Goal: Task Accomplishment & Management: Use online tool/utility

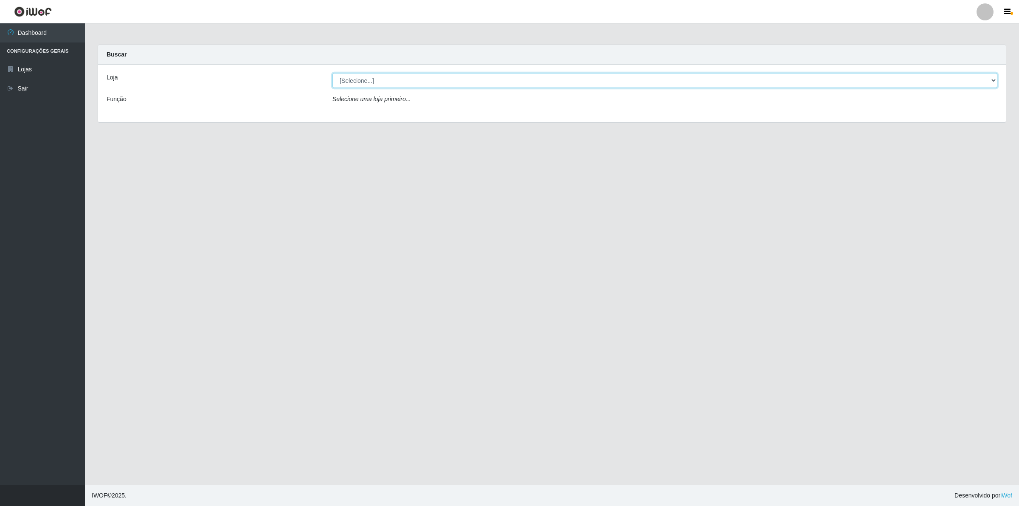
click at [379, 86] on select "[Selecione...] Extrabom - Loja 01 Centro de Distribuição" at bounding box center [664, 80] width 665 height 15
select select "435"
click at [332, 73] on select "[Selecione...] Extrabom - Loja 01 Centro de Distribuição" at bounding box center [664, 80] width 665 height 15
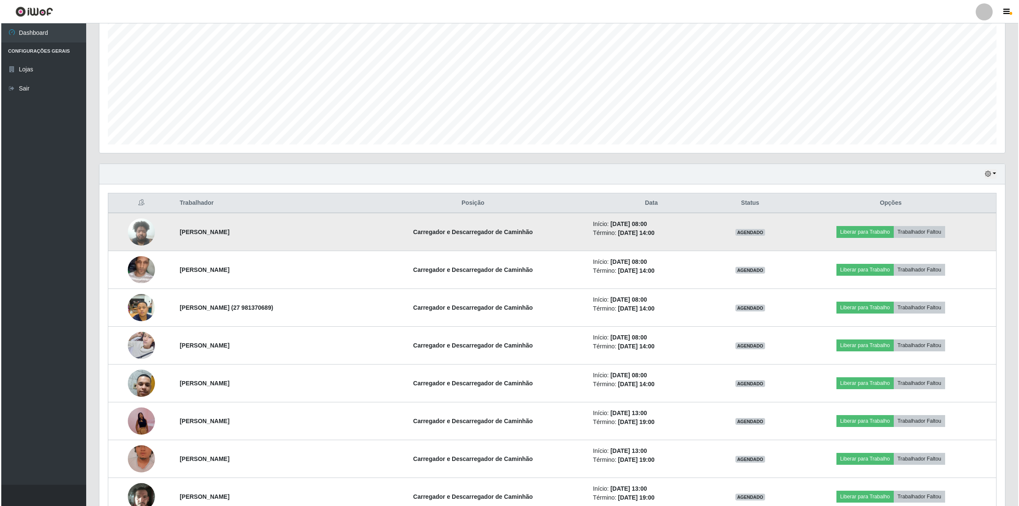
scroll to position [249, 0]
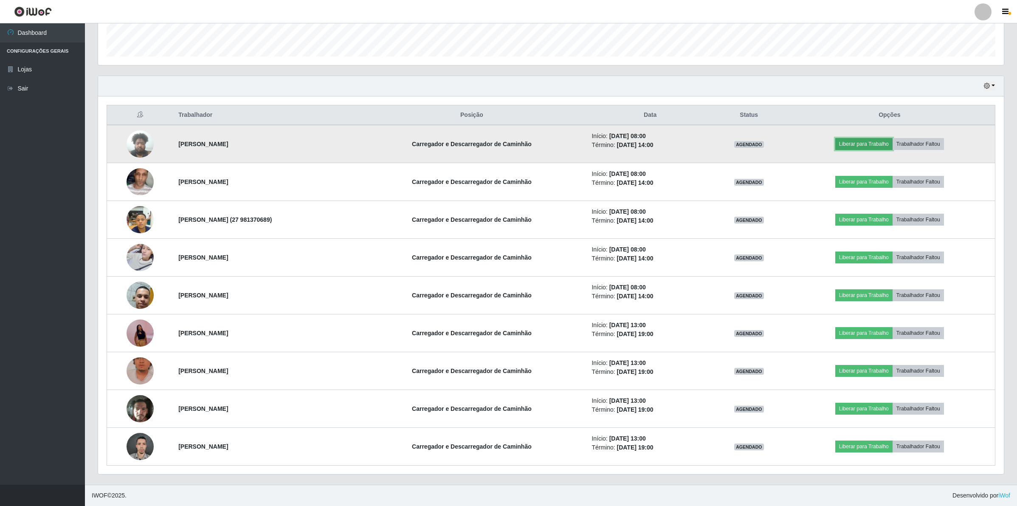
click at [861, 145] on button "Liberar para Trabalho" at bounding box center [863, 144] width 57 height 12
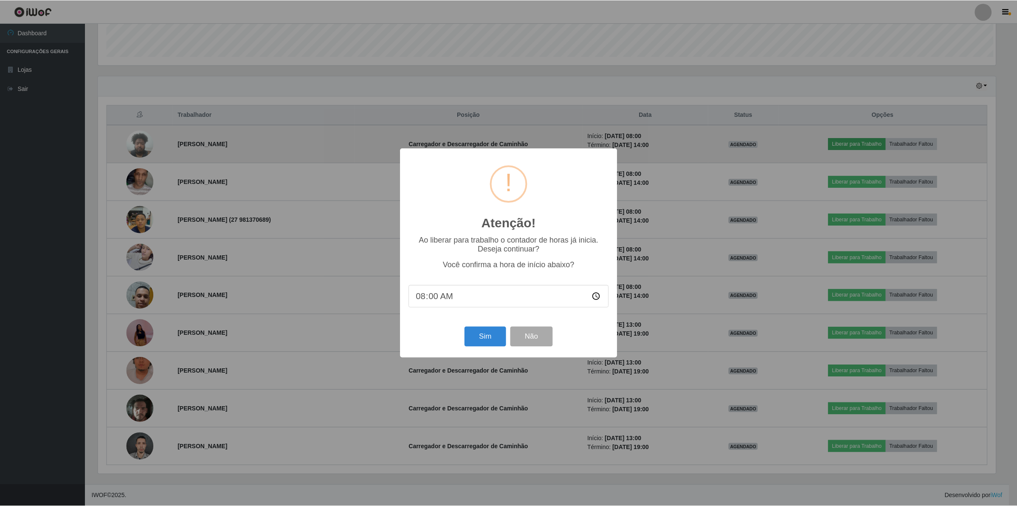
scroll to position [177, 899]
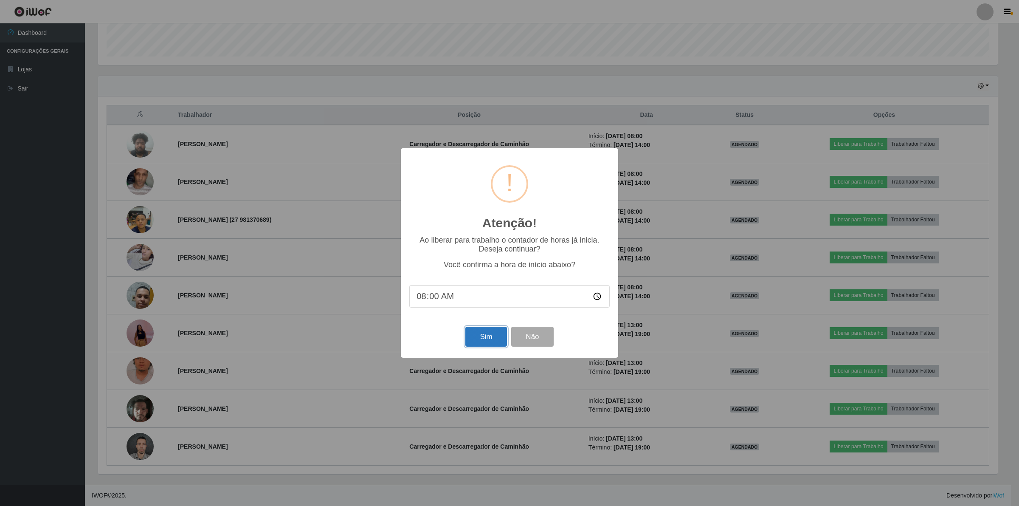
click at [492, 343] on button "Sim" at bounding box center [485, 337] width 41 height 20
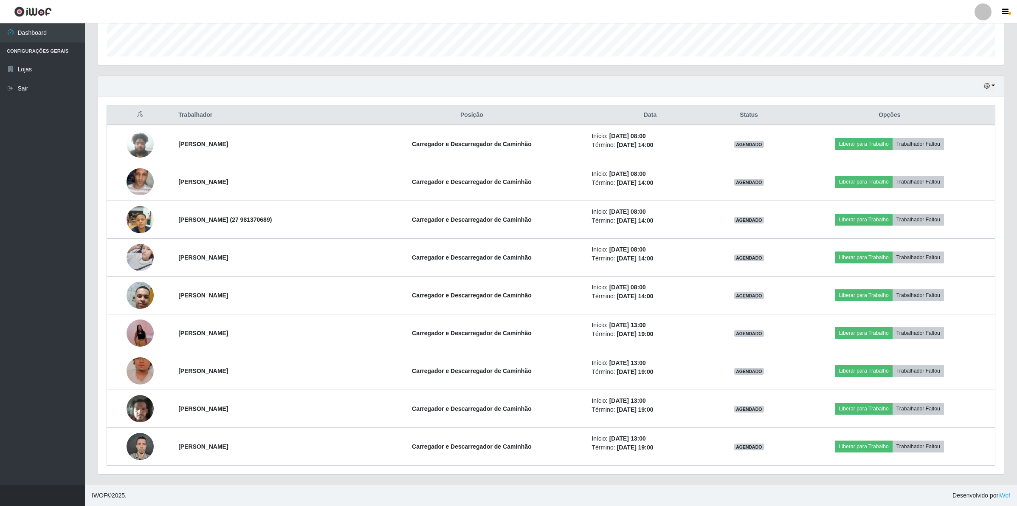
scroll to position [177, 907]
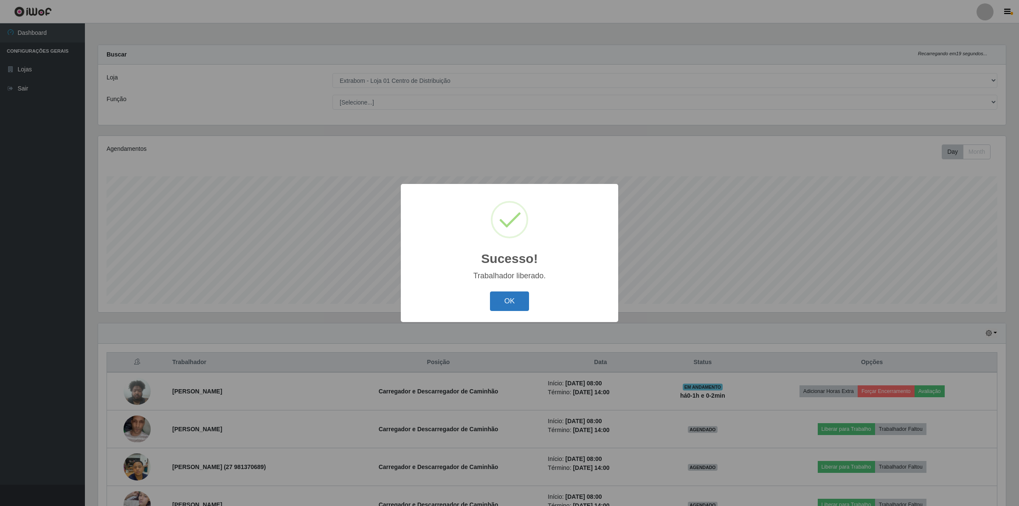
click at [492, 300] on button "OK" at bounding box center [509, 301] width 39 height 20
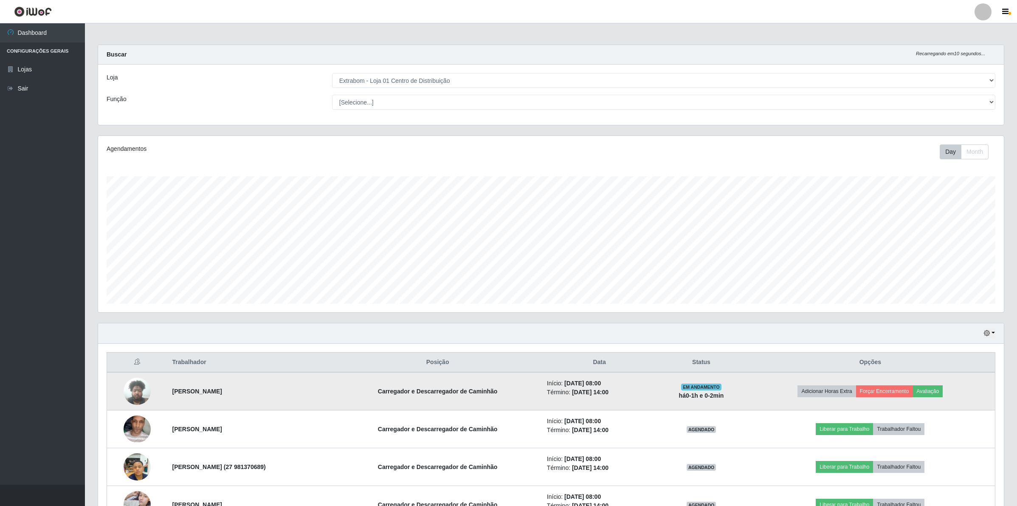
scroll to position [249, 0]
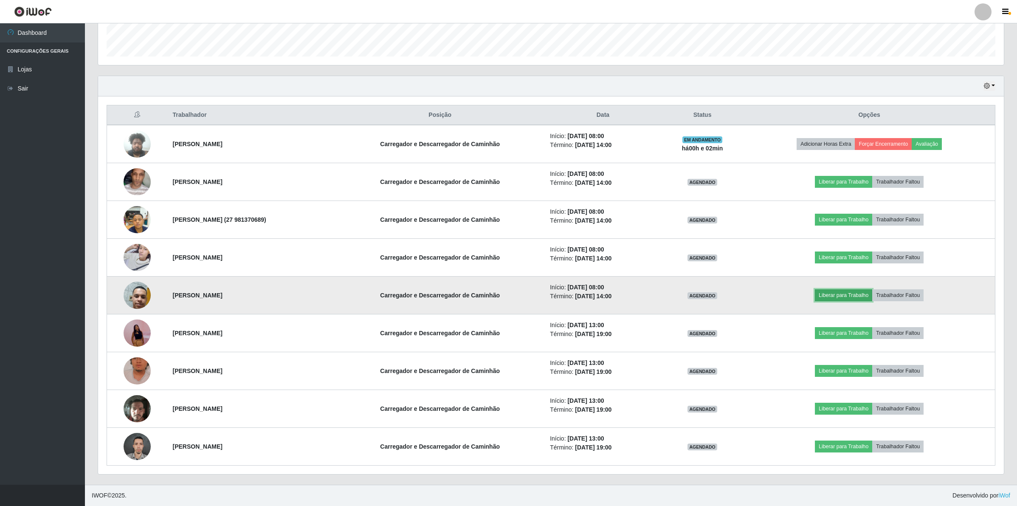
click at [835, 292] on button "Liberar para Trabalho" at bounding box center [843, 295] width 57 height 12
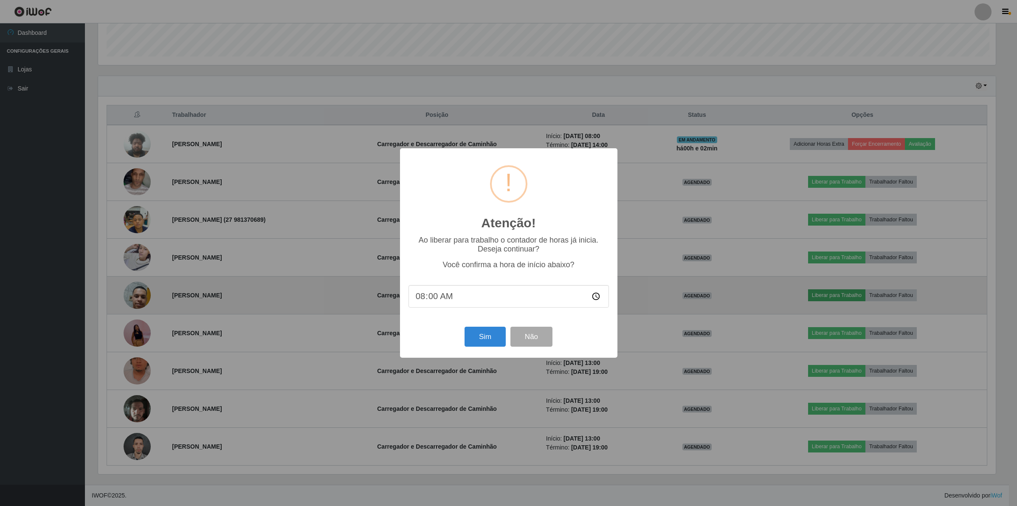
scroll to position [177, 899]
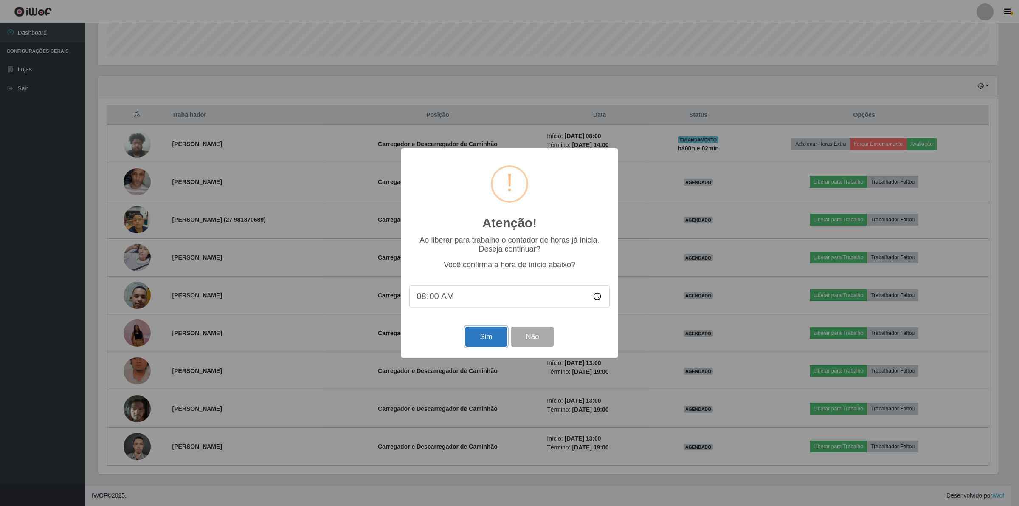
click at [483, 345] on button "Sim" at bounding box center [485, 337] width 41 height 20
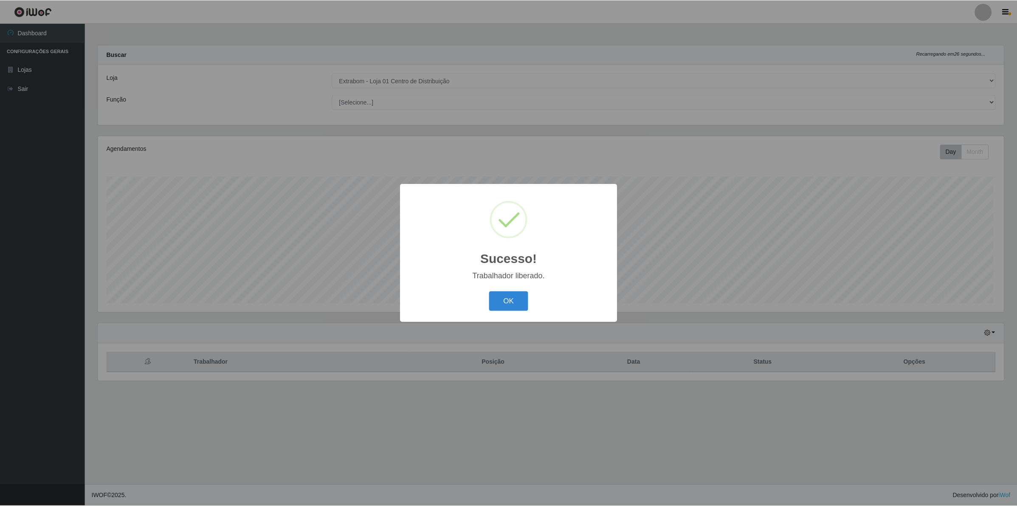
scroll to position [177, 907]
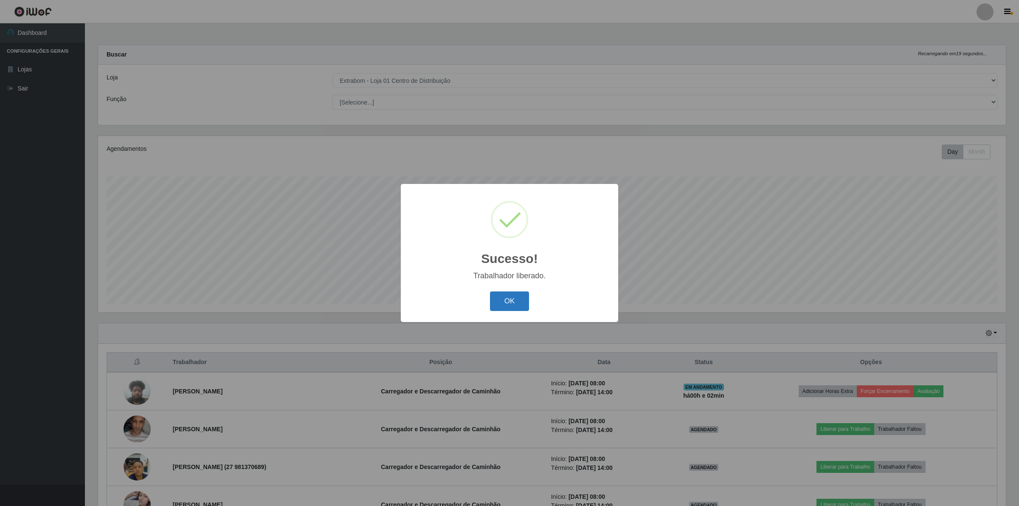
click at [515, 296] on button "OK" at bounding box center [509, 301] width 39 height 20
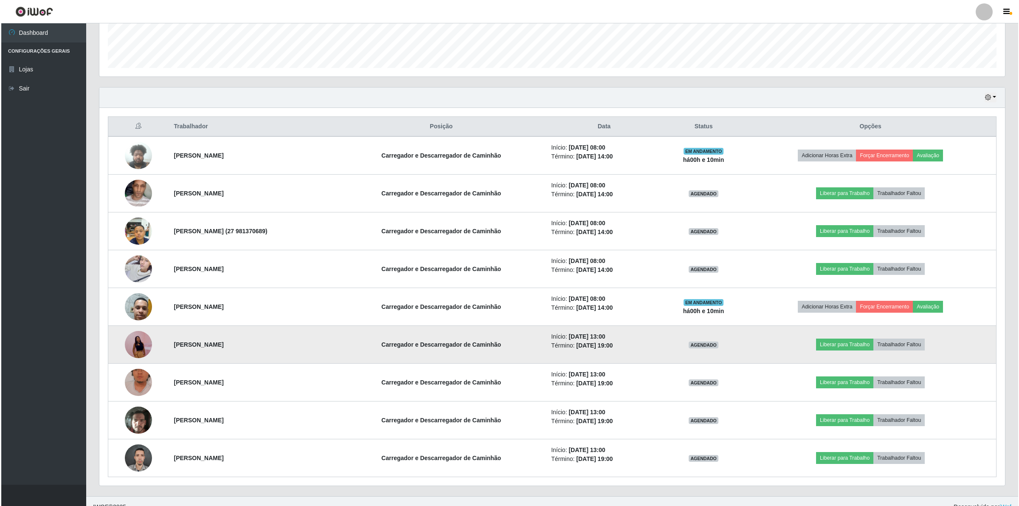
scroll to position [249, 0]
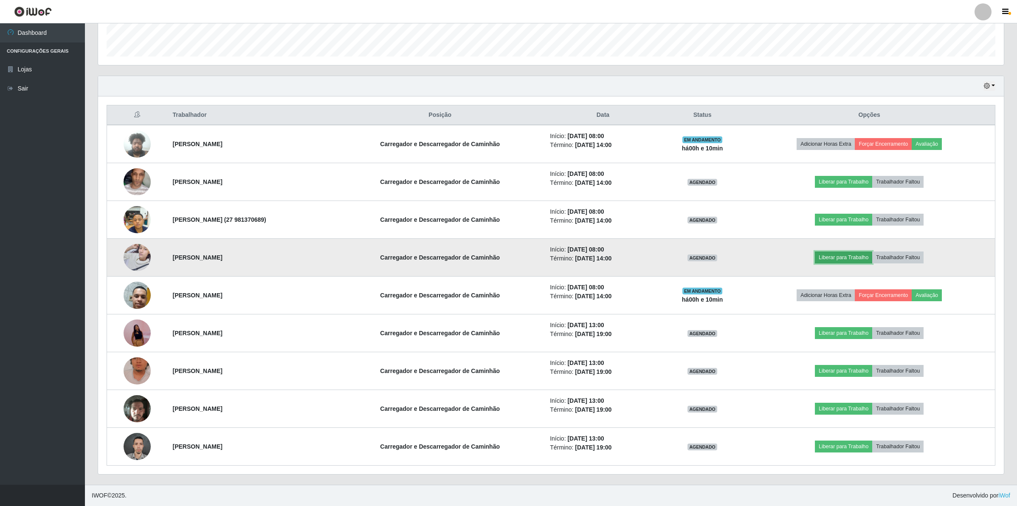
click at [827, 252] on button "Liberar para Trabalho" at bounding box center [843, 257] width 57 height 12
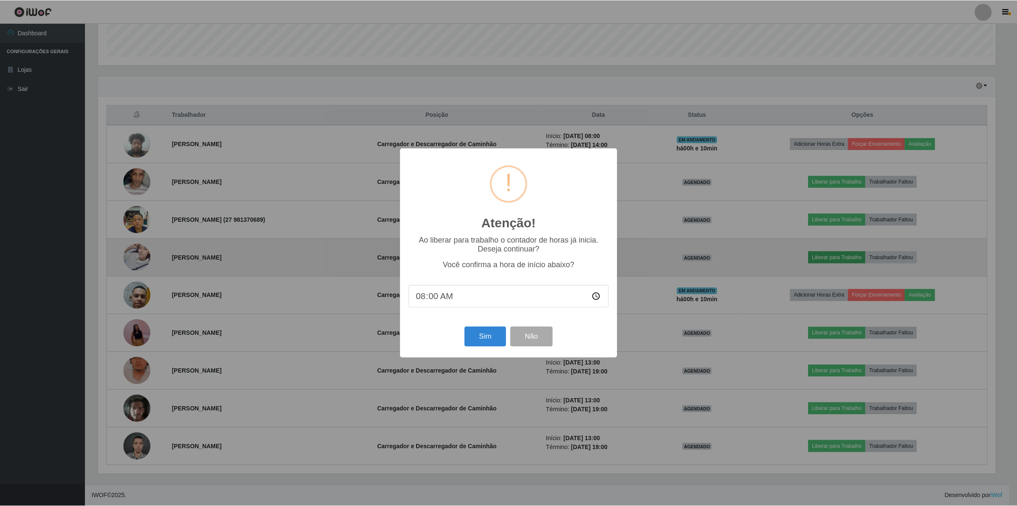
scroll to position [177, 899]
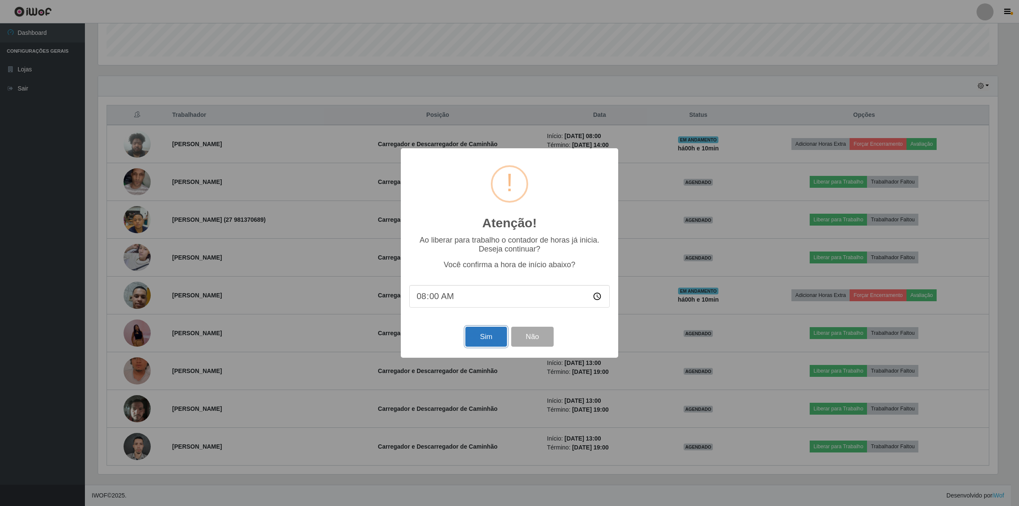
click at [472, 338] on button "Sim" at bounding box center [485, 337] width 41 height 20
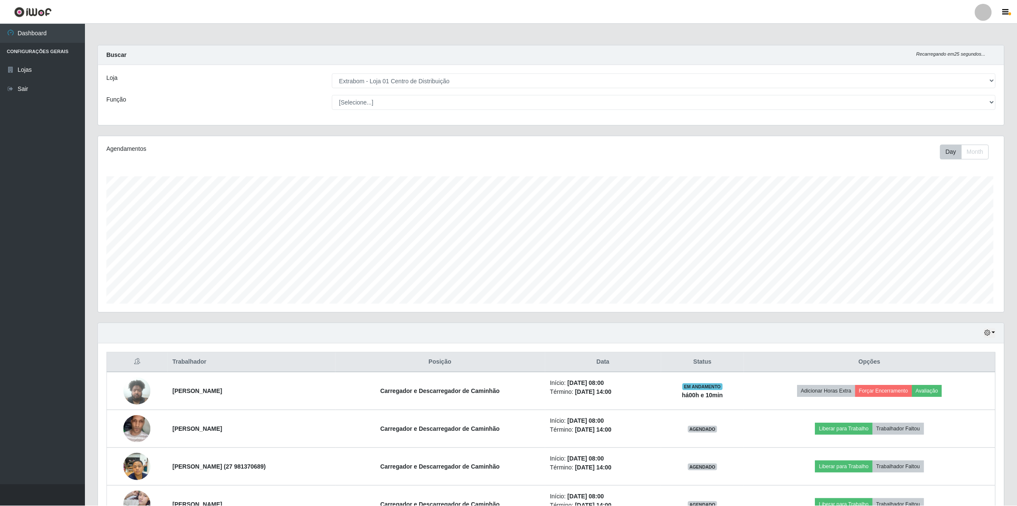
scroll to position [177, 907]
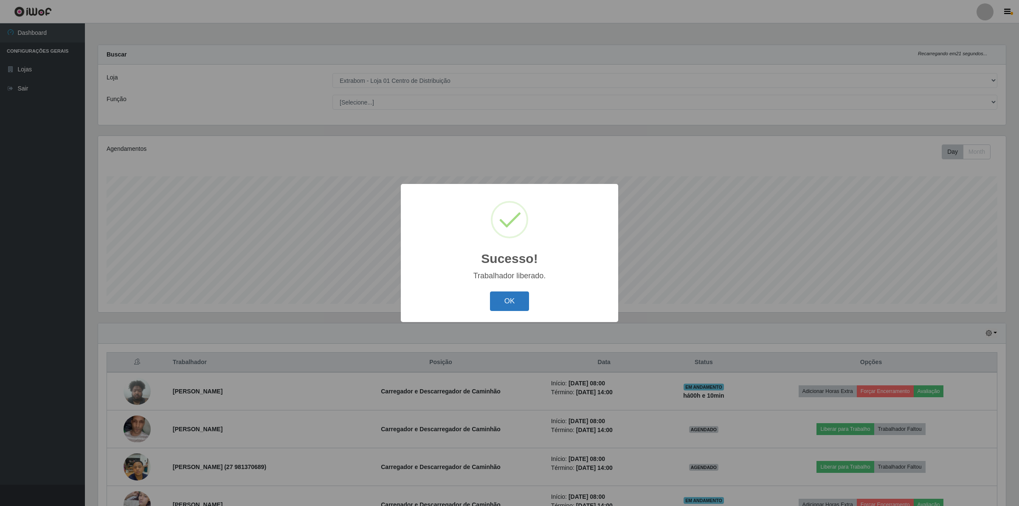
click at [508, 308] on button "OK" at bounding box center [509, 301] width 39 height 20
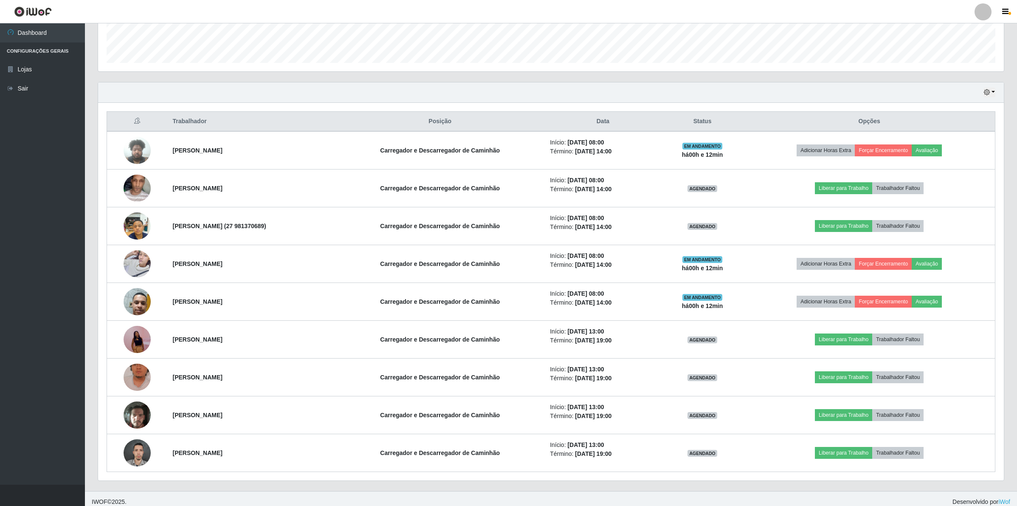
scroll to position [249, 0]
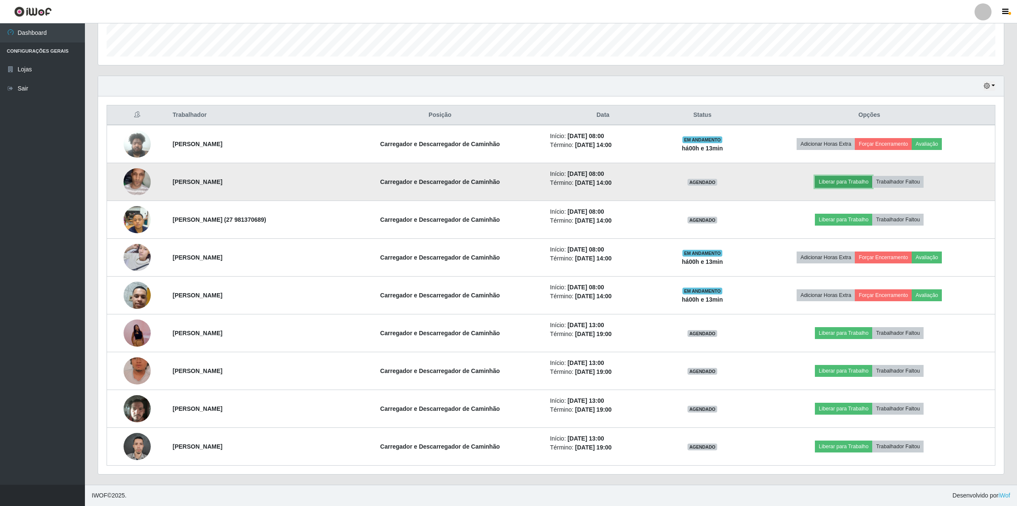
click at [842, 180] on button "Liberar para Trabalho" at bounding box center [843, 182] width 57 height 12
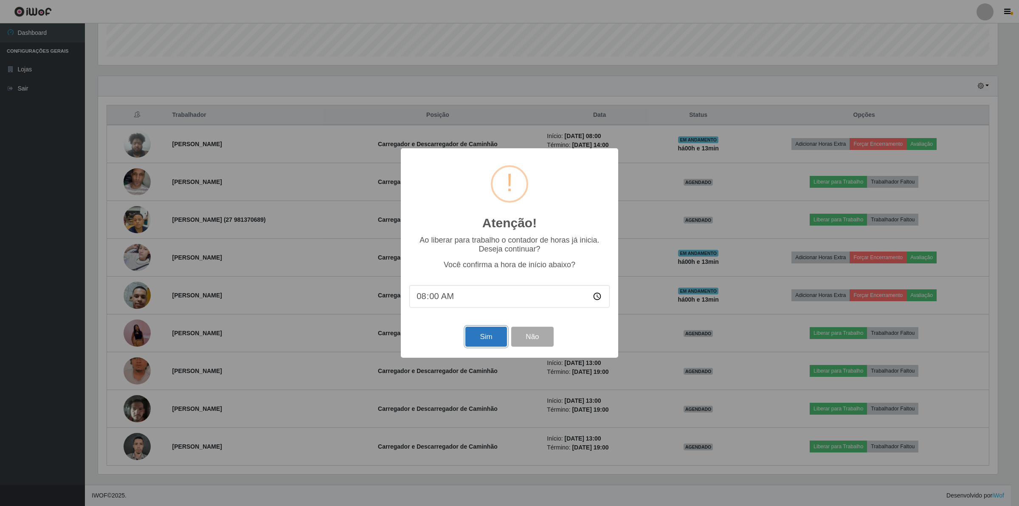
click at [496, 338] on button "Sim" at bounding box center [485, 337] width 41 height 20
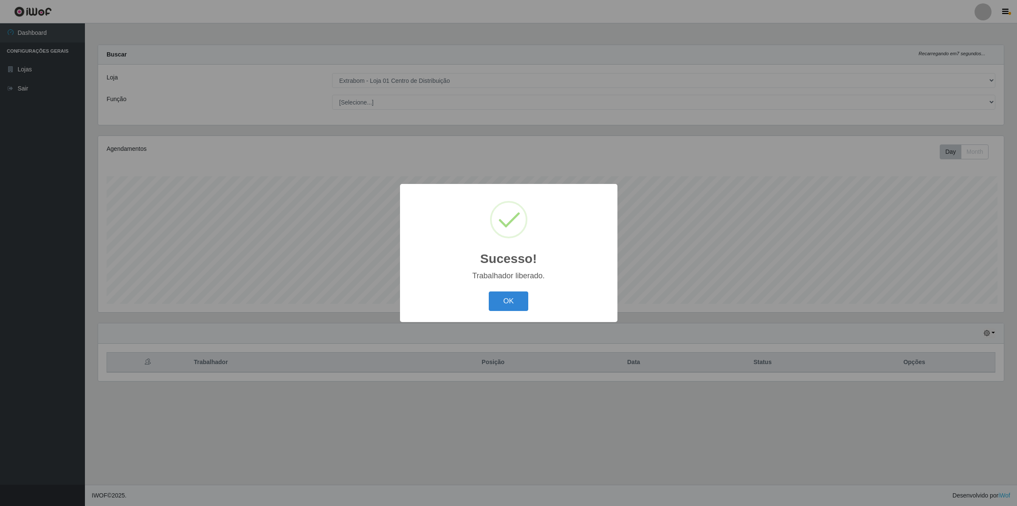
scroll to position [177, 907]
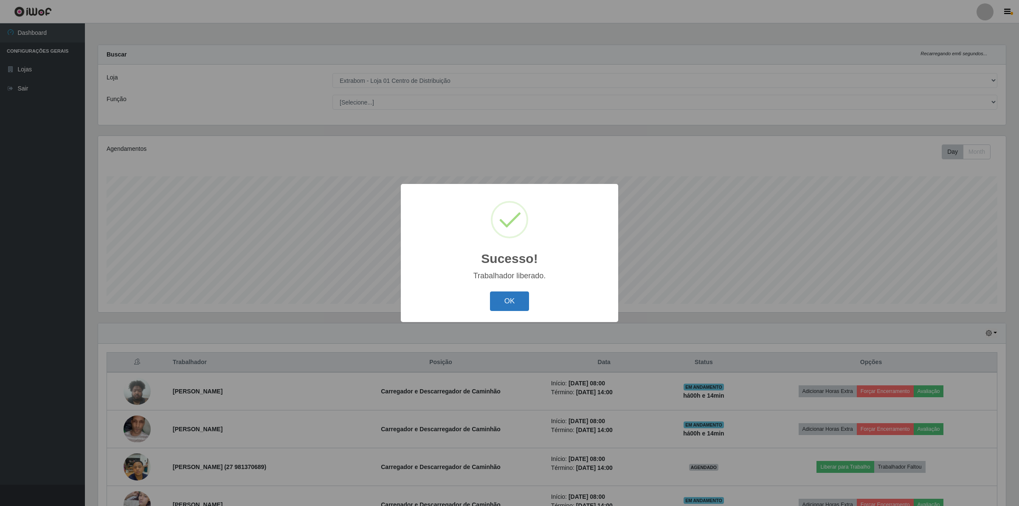
click at [506, 296] on button "OK" at bounding box center [509, 301] width 39 height 20
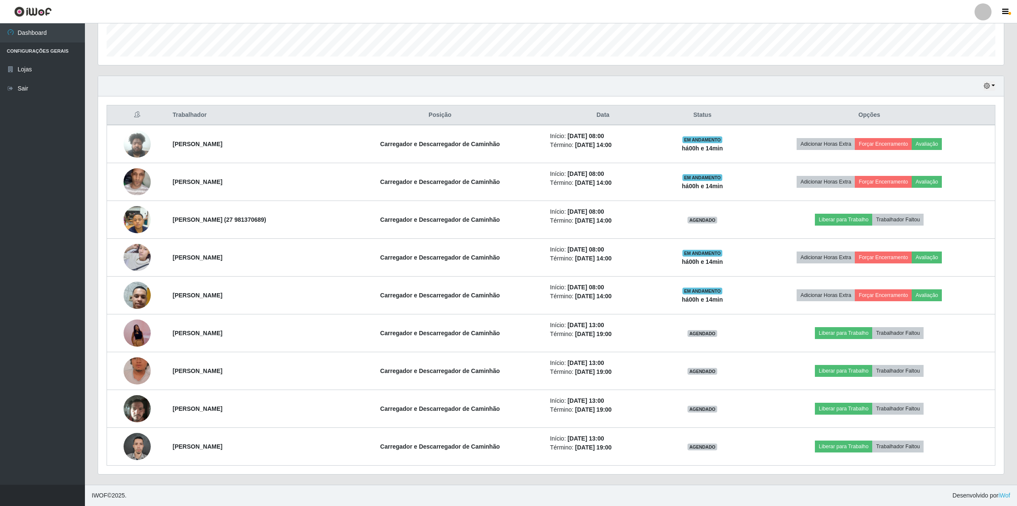
scroll to position [249, 0]
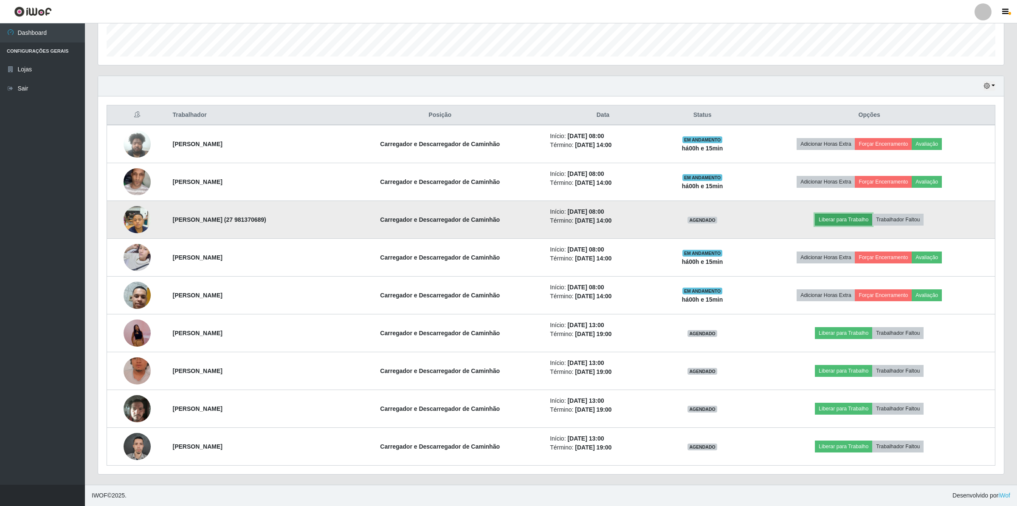
click at [827, 215] on button "Liberar para Trabalho" at bounding box center [843, 220] width 57 height 12
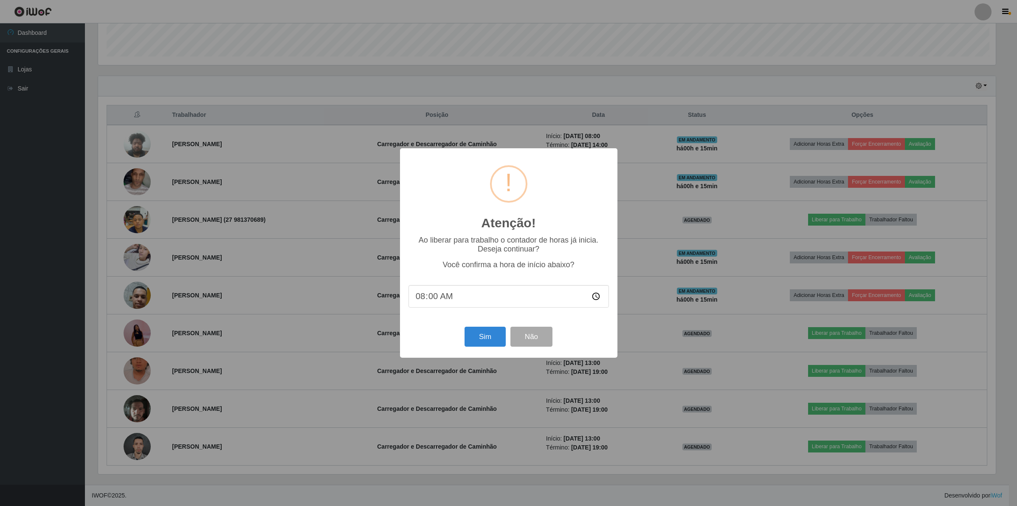
scroll to position [177, 899]
click at [476, 331] on button "Sim" at bounding box center [485, 337] width 41 height 20
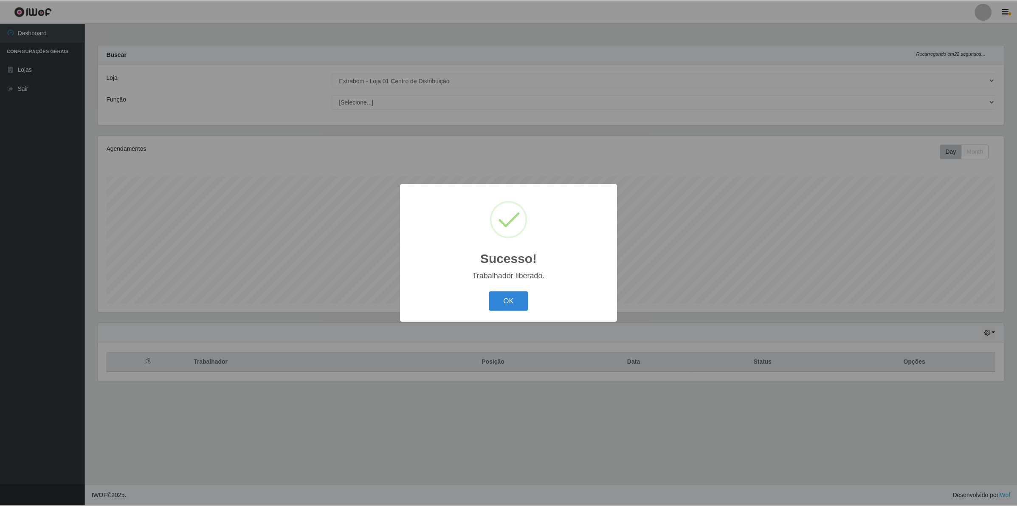
scroll to position [177, 907]
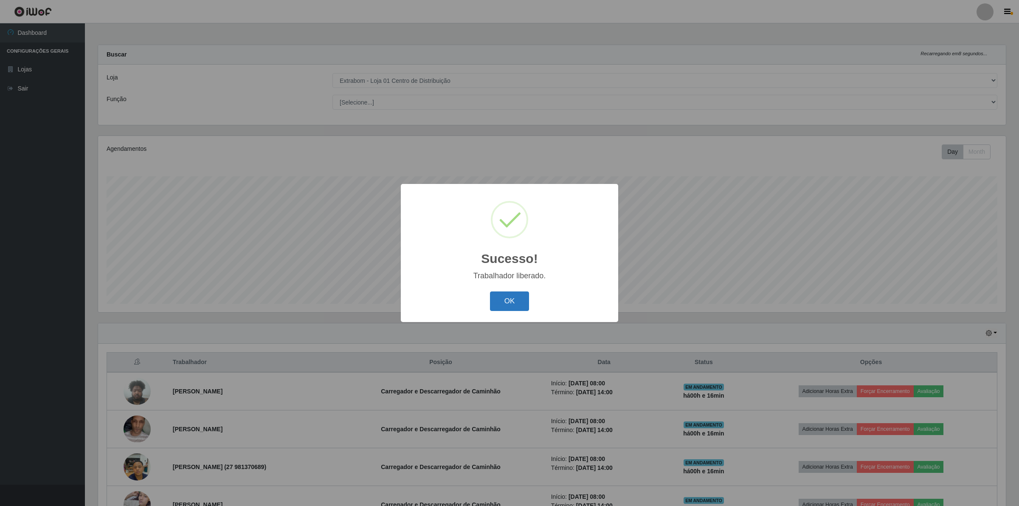
drag, startPoint x: 508, startPoint y: 291, endPoint x: 507, endPoint y: 298, distance: 7.2
click at [507, 298] on div "OK Cancel" at bounding box center [509, 301] width 200 height 24
click at [507, 298] on button "OK" at bounding box center [509, 301] width 39 height 20
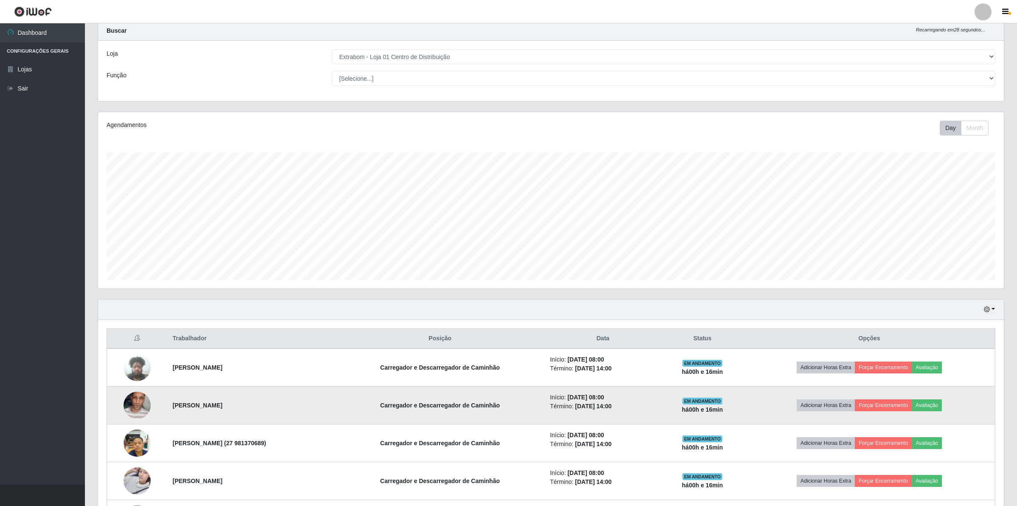
scroll to position [0, 0]
